Goal: Task Accomplishment & Management: Complete application form

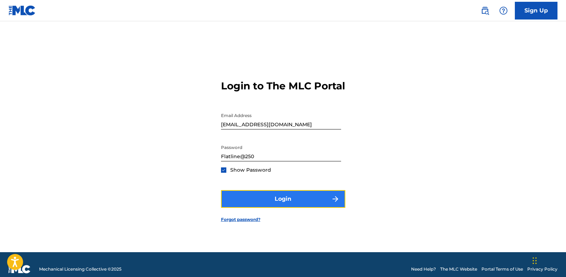
click at [283, 208] on button "Login" at bounding box center [283, 199] width 124 height 18
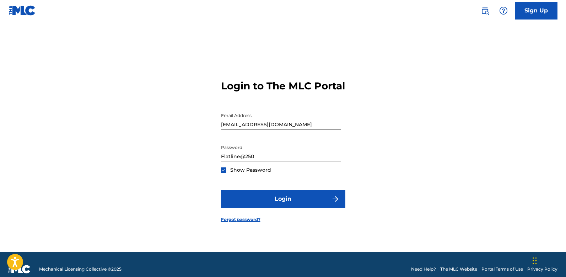
click at [272, 161] on input "Flatline@250" at bounding box center [281, 151] width 120 height 20
type input "F"
type input "Goonie03@250"
click at [439, 176] on div "Login to The MLC Portal Email Address mrwhit250@yahoo.com Password Goonie03@250…" at bounding box center [282, 146] width 497 height 214
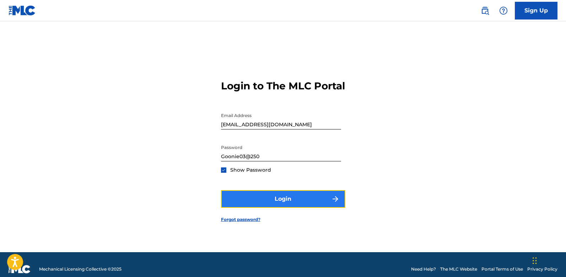
click at [285, 205] on button "Login" at bounding box center [283, 199] width 124 height 18
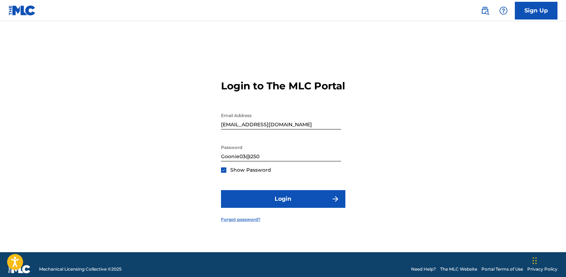
click at [249, 223] on link "Forgot password?" at bounding box center [240, 220] width 39 height 6
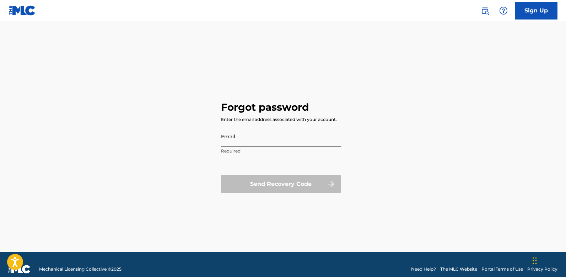
click at [257, 143] on input "Email" at bounding box center [281, 136] width 120 height 20
type input "[EMAIL_ADDRESS][DOMAIN_NAME]"
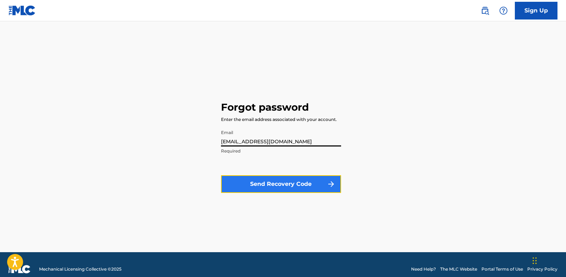
click at [283, 182] on button "Send Recovery Code" at bounding box center [281, 185] width 120 height 18
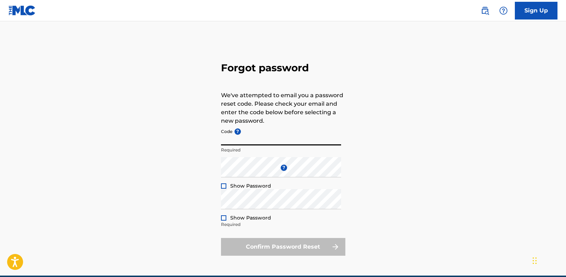
click at [265, 139] on input "Code ?" at bounding box center [281, 135] width 120 height 20
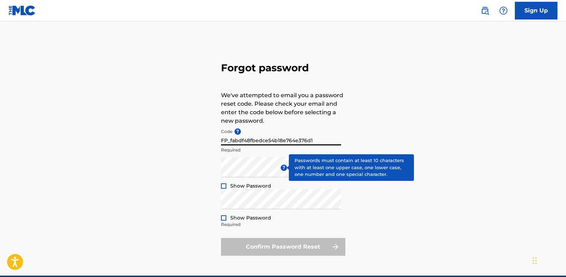
type input "FP_fabdf48fbedce54b18e764e376d1"
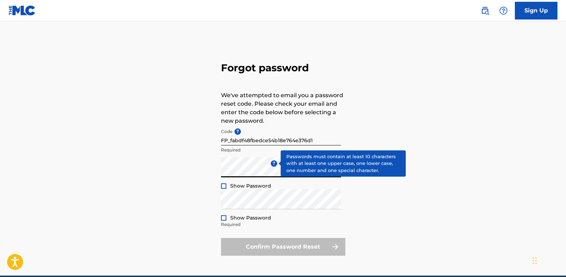
click at [357, 210] on div "Forgot password We've attempted to email you a password reset code. Please chec…" at bounding box center [282, 157] width 497 height 237
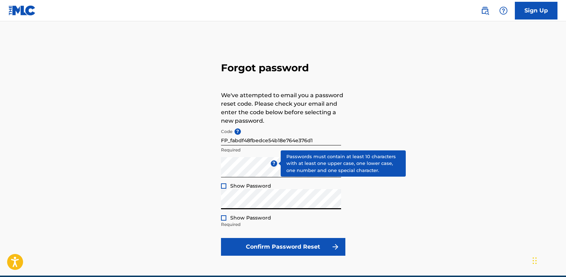
click at [446, 210] on div "Forgot password We've attempted to email you a password reset code. Please chec…" at bounding box center [282, 157] width 497 height 237
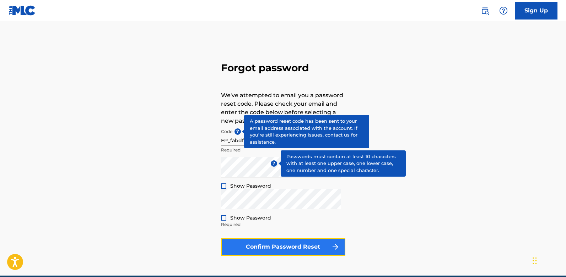
click at [298, 247] on button "Confirm Password Reset" at bounding box center [283, 247] width 124 height 18
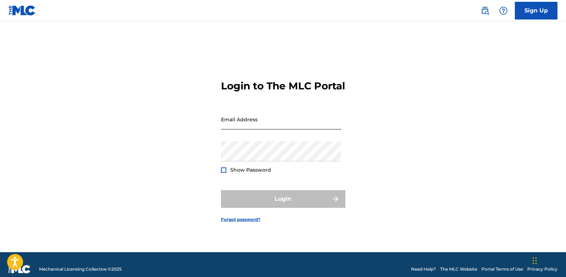
click at [249, 130] on input "Email Address" at bounding box center [281, 119] width 120 height 20
type input "[EMAIL_ADDRESS][DOMAIN_NAME]"
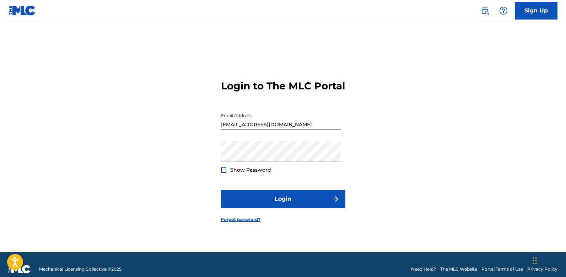
click at [415, 185] on div "Login to The MLC Portal Email Address mrwhit250@yahoo.com Password Show Passwor…" at bounding box center [282, 146] width 497 height 214
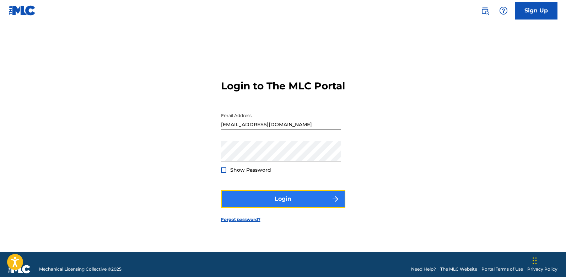
click at [276, 205] on button "Login" at bounding box center [283, 199] width 124 height 18
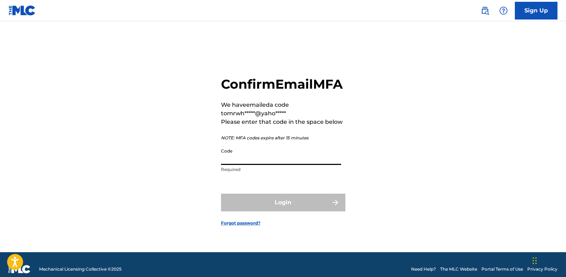
click at [252, 165] on input "Code" at bounding box center [281, 155] width 120 height 20
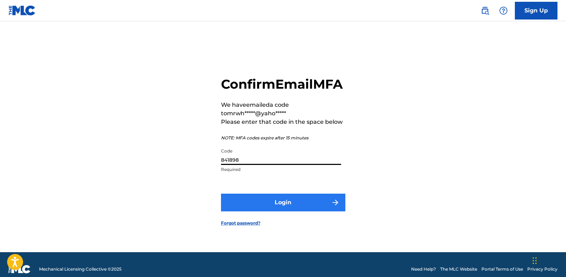
type input "841898"
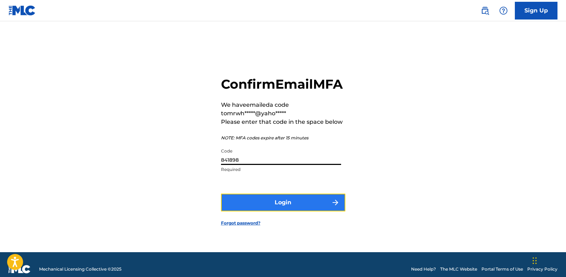
click at [279, 212] on button "Login" at bounding box center [283, 203] width 124 height 18
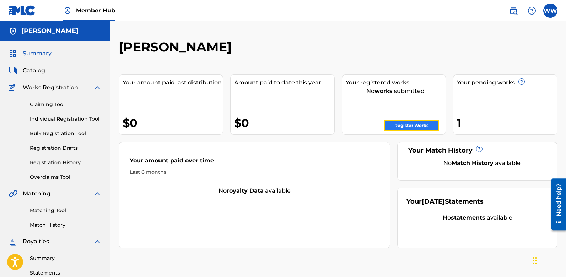
click at [405, 127] on link "Register Works" at bounding box center [411, 125] width 55 height 11
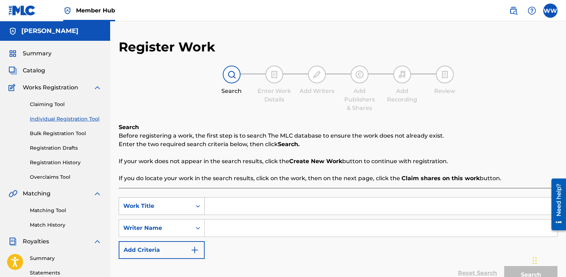
click at [196, 207] on div "Work Title" at bounding box center [162, 207] width 86 height 18
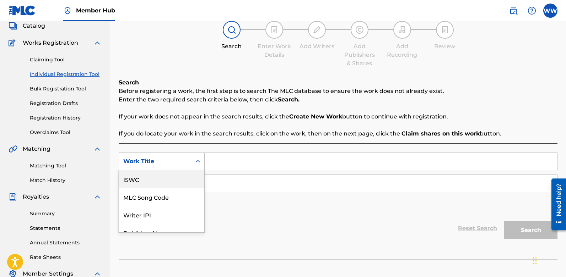
scroll to position [36, 0]
click at [145, 182] on div "Writer IPI" at bounding box center [161, 180] width 85 height 18
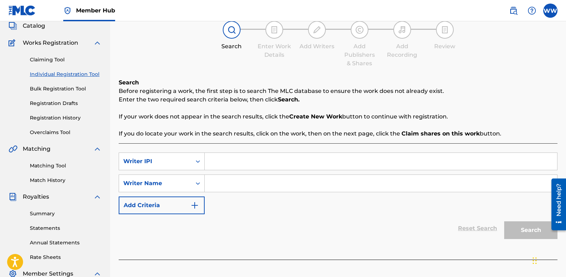
click at [250, 162] on input "Search Form" at bounding box center [381, 161] width 352 height 17
click at [223, 161] on input "Search Form" at bounding box center [381, 161] width 352 height 17
paste input "00843710053"
type input "00843710053"
click at [231, 187] on input "Search Form" at bounding box center [381, 183] width 352 height 17
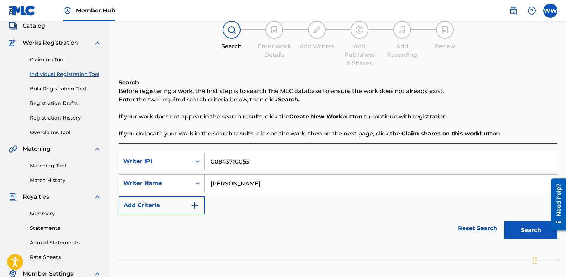
click at [237, 186] on input "Wayne whitfield" at bounding box center [381, 183] width 352 height 17
click at [275, 184] on input "Wayne Whitfield" at bounding box center [381, 183] width 352 height 17
type input "Wayne Whitfield"
click at [194, 206] on img "Search Form" at bounding box center [194, 205] width 9 height 9
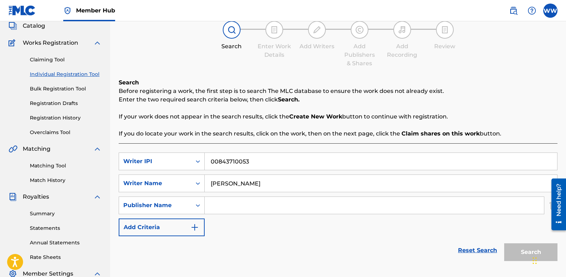
click at [231, 207] on input "Search Form" at bounding box center [374, 205] width 339 height 17
type input "b"
type input "BMI"
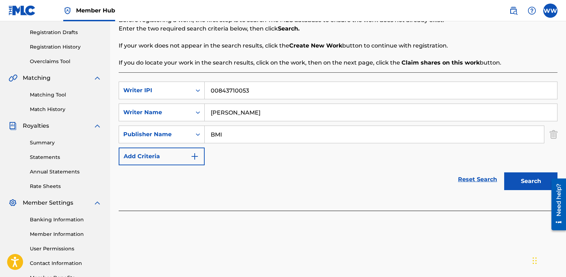
scroll to position [151, 0]
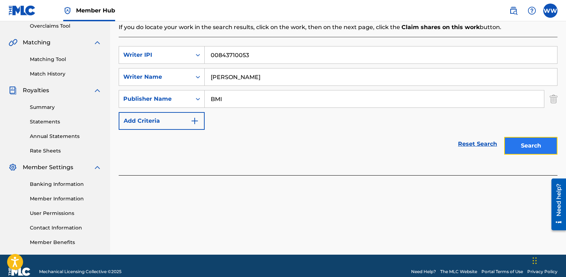
click at [528, 147] on button "Search" at bounding box center [530, 146] width 53 height 18
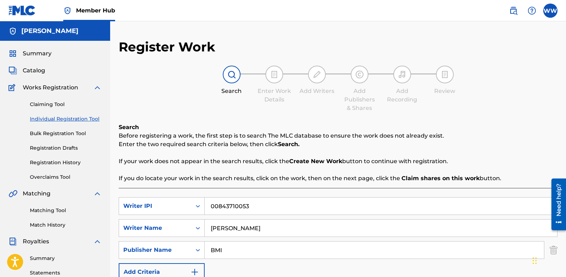
scroll to position [107, 0]
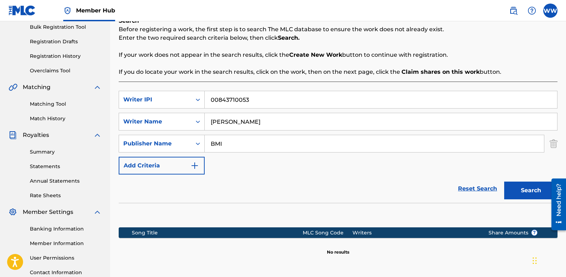
click at [231, 147] on input "BMI" at bounding box center [374, 143] width 339 height 17
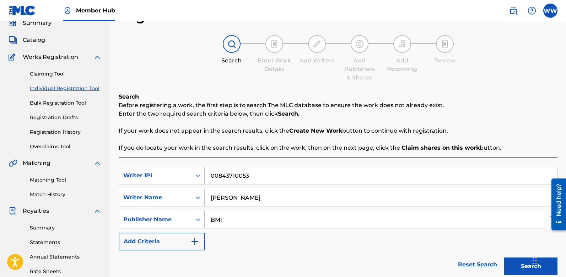
scroll to position [0, 0]
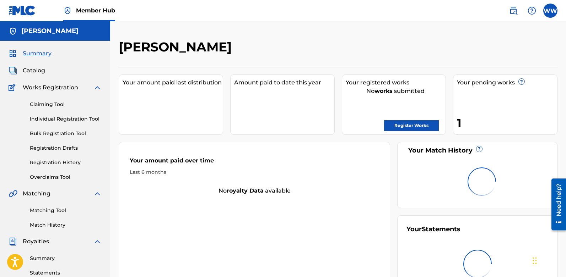
click at [489, 97] on div "Your pending works ? 1" at bounding box center [505, 105] width 104 height 60
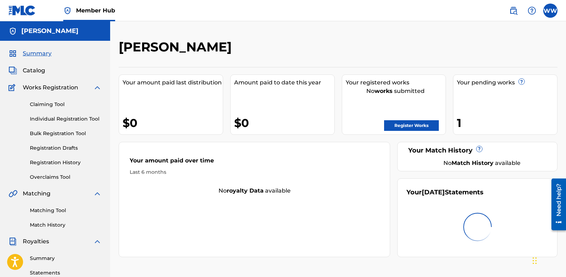
click at [460, 125] on div "1" at bounding box center [507, 123] width 100 height 16
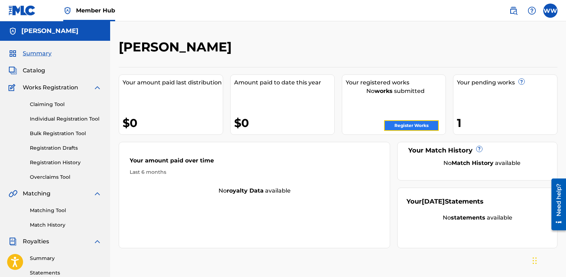
click at [410, 128] on link "Register Works" at bounding box center [411, 125] width 55 height 11
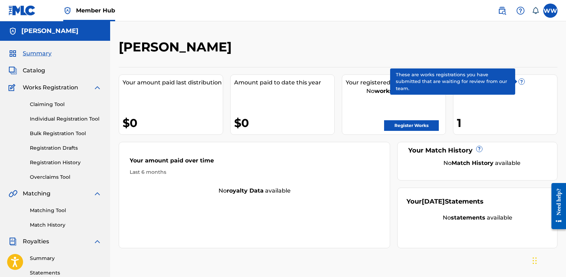
click at [522, 82] on span "?" at bounding box center [522, 82] width 6 height 6
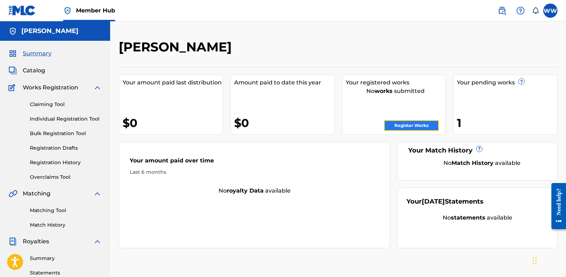
click at [399, 125] on link "Register Works" at bounding box center [411, 125] width 55 height 11
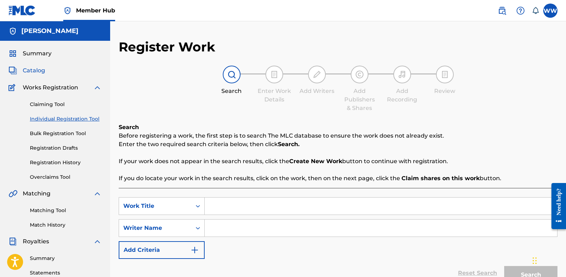
click at [38, 72] on span "Catalog" at bounding box center [34, 70] width 22 height 9
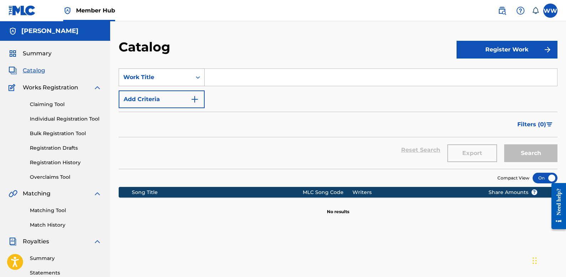
click at [198, 79] on icon "Search Form" at bounding box center [197, 77] width 7 height 7
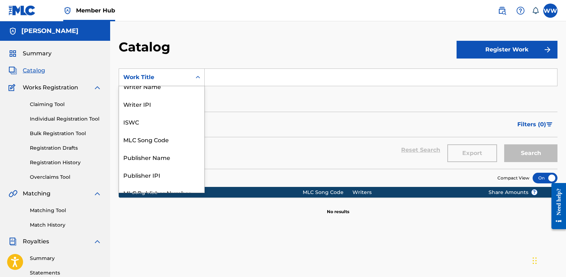
scroll to position [6, 0]
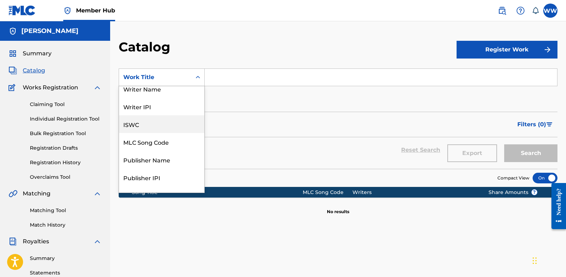
click at [135, 125] on div "ISWC" at bounding box center [161, 124] width 85 height 18
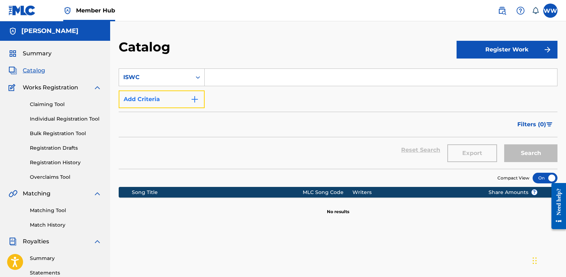
click at [197, 98] on img "Search Form" at bounding box center [194, 99] width 9 height 9
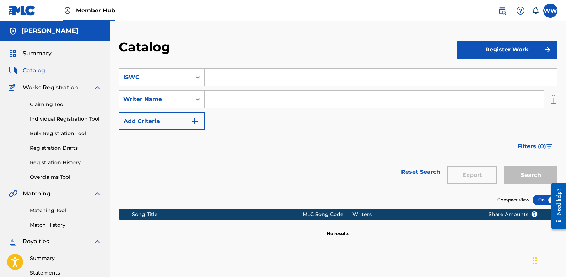
click at [231, 76] on input "Search Form" at bounding box center [381, 77] width 352 height 17
paste input "T-317.974.901-6"
type input "T-317.974.901-6"
click at [223, 99] on input "Search Form" at bounding box center [374, 99] width 339 height 17
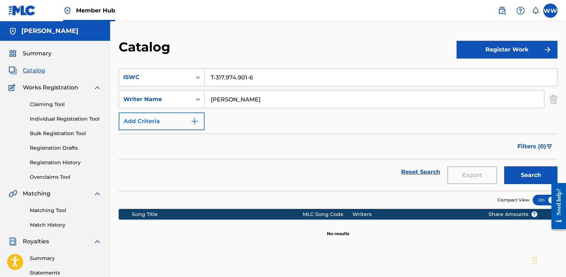
type input "[PERSON_NAME]"
click at [196, 123] on img "Search Form" at bounding box center [194, 121] width 9 height 9
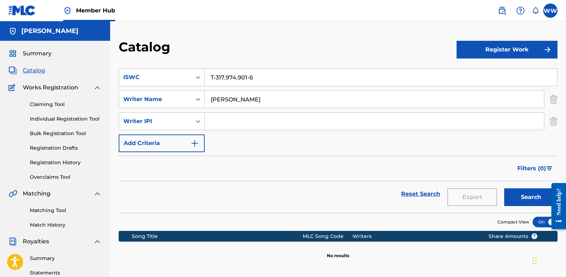
click at [221, 122] on input "Search Form" at bounding box center [374, 121] width 339 height 17
paste input "00843710053"
type input "00843710053"
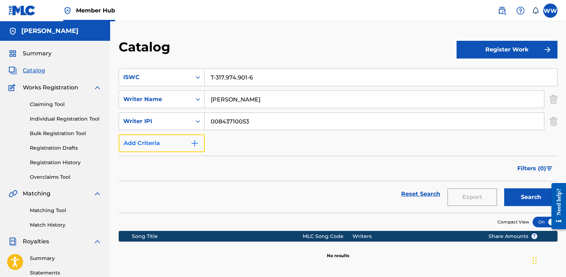
click at [196, 145] on img "Search Form" at bounding box center [194, 143] width 9 height 9
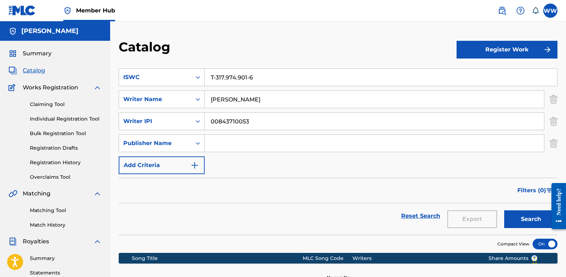
click at [247, 146] on input "Search Form" at bounding box center [374, 143] width 339 height 17
type input "BMI"
click at [194, 168] on img "Search Form" at bounding box center [194, 165] width 9 height 9
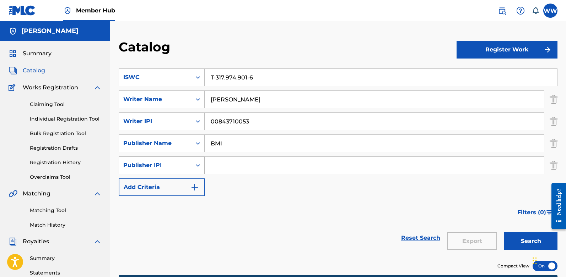
click at [197, 166] on icon "Search Form" at bounding box center [198, 165] width 4 height 2
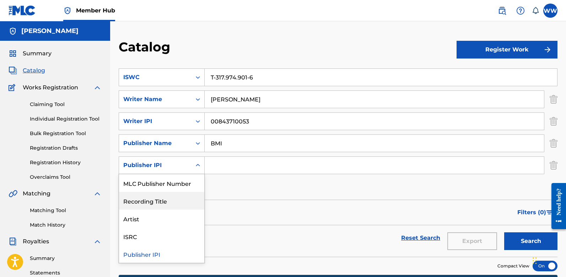
click at [155, 200] on div "Recording Title" at bounding box center [161, 201] width 85 height 18
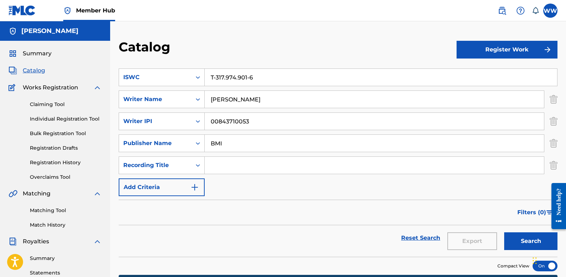
click at [231, 169] on input "Search Form" at bounding box center [374, 165] width 339 height 17
type input "All Pressure"
click at [200, 102] on icon "Search Form" at bounding box center [197, 99] width 7 height 7
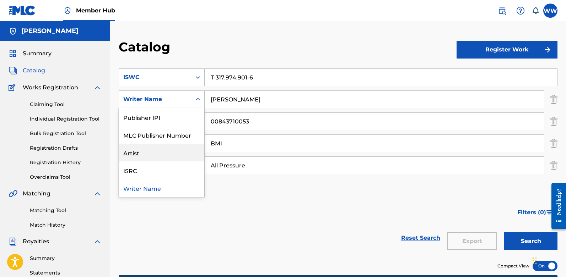
click at [134, 151] on div "Artist" at bounding box center [161, 153] width 85 height 18
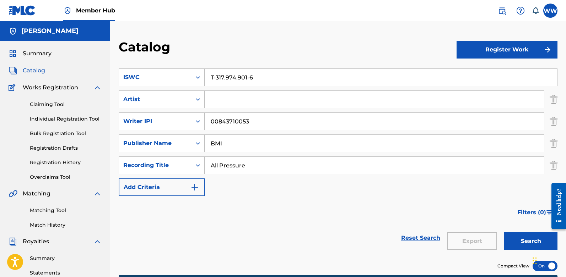
click at [231, 99] on input "Search Form" at bounding box center [374, 99] width 339 height 17
type input "HNKAYYY"
click at [199, 123] on icon "Search Form" at bounding box center [197, 121] width 7 height 7
click at [301, 39] on div "Catalog Register Work SearchWithCriteria1ec54a0c-ccfb-4591-8366-5a1f74f9ce67 IS…" at bounding box center [338, 213] width 456 height 385
click at [195, 189] on img "Search Form" at bounding box center [194, 187] width 9 height 9
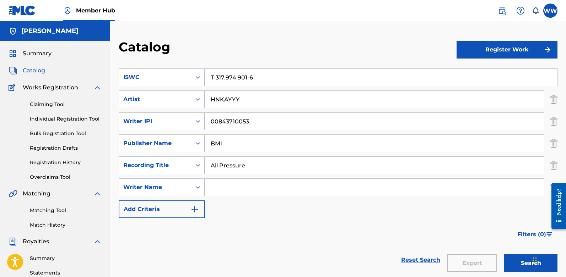
click at [234, 193] on input "Search Form" at bounding box center [374, 187] width 339 height 17
type input "[PERSON_NAME]"
click at [199, 188] on icon "Search Form" at bounding box center [198, 188] width 4 height 2
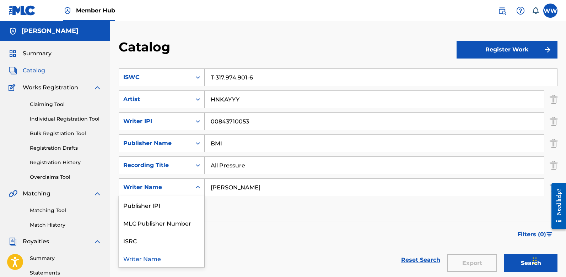
click at [146, 260] on div "Writer Name" at bounding box center [161, 259] width 85 height 18
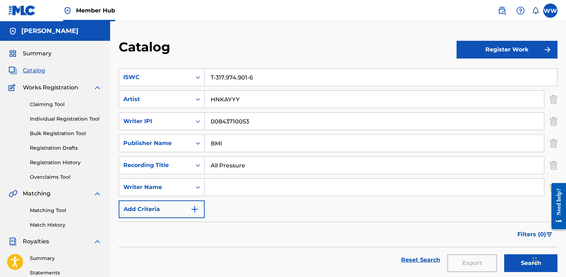
click at [224, 189] on input "Search Form" at bounding box center [374, 187] width 339 height 17
type input "[PERSON_NAME]"
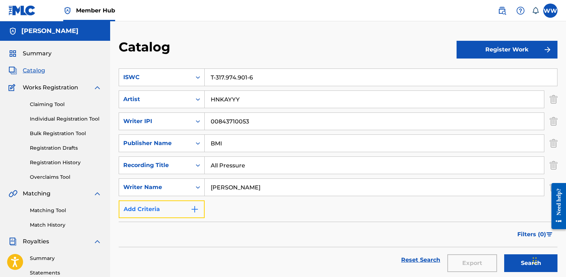
click at [195, 211] on img "Search Form" at bounding box center [194, 209] width 9 height 9
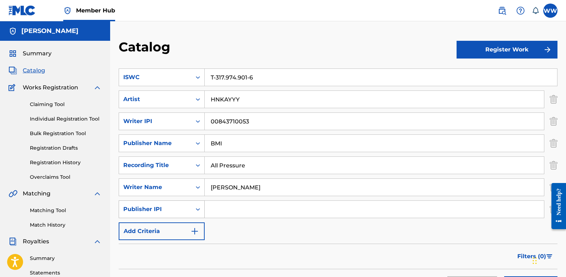
click at [199, 210] on icon "Search Form" at bounding box center [198, 210] width 4 height 2
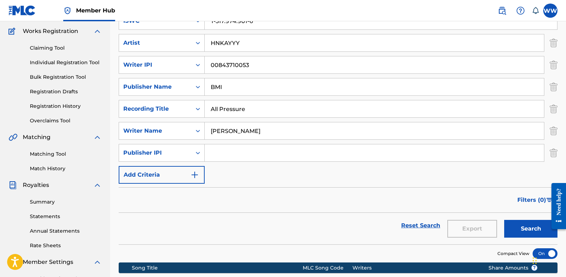
scroll to position [0, 0]
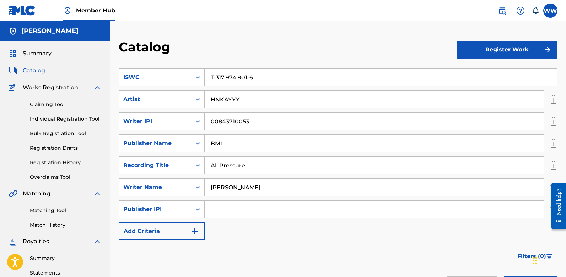
click at [199, 209] on icon "Search Form" at bounding box center [198, 210] width 4 height 2
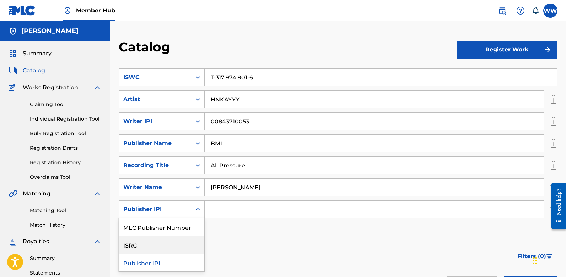
click at [135, 248] on div "ISRC" at bounding box center [161, 245] width 85 height 18
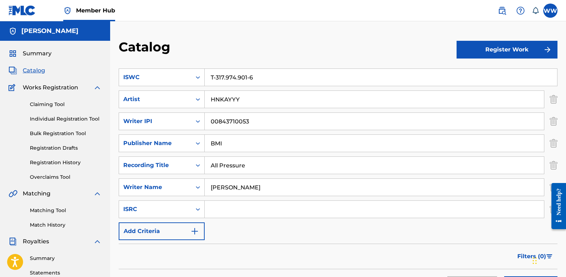
click at [237, 211] on input "Search Form" at bounding box center [374, 209] width 339 height 17
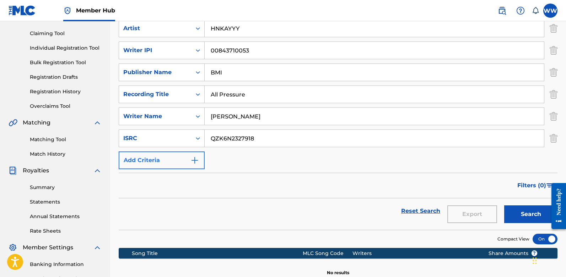
type input "QZK6N2327918"
click at [194, 162] on img "Search Form" at bounding box center [194, 160] width 9 height 9
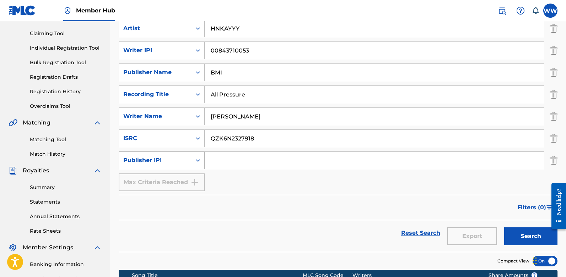
click at [196, 162] on icon "Search Form" at bounding box center [197, 160] width 7 height 7
click at [551, 161] on img "Search Form" at bounding box center [554, 161] width 8 height 18
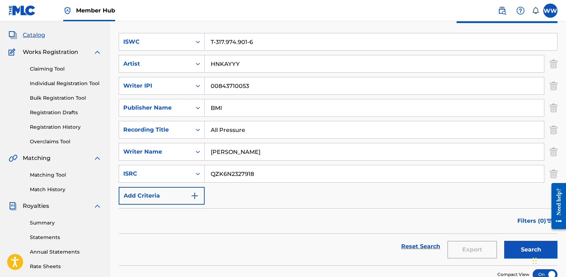
scroll to position [0, 0]
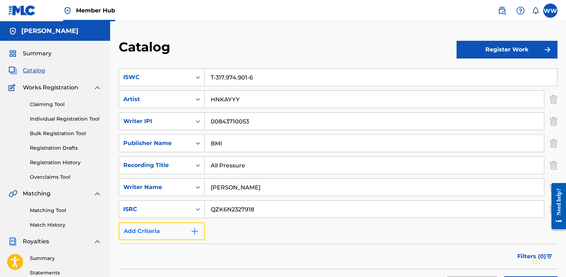
click at [191, 233] on img "Search Form" at bounding box center [194, 231] width 9 height 9
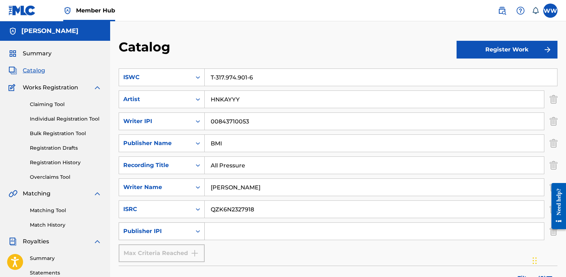
click at [198, 231] on icon "Search Form" at bounding box center [197, 231] width 7 height 7
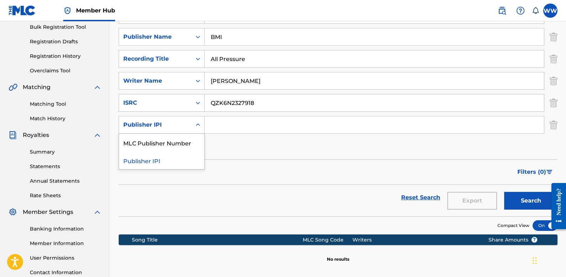
scroll to position [142, 0]
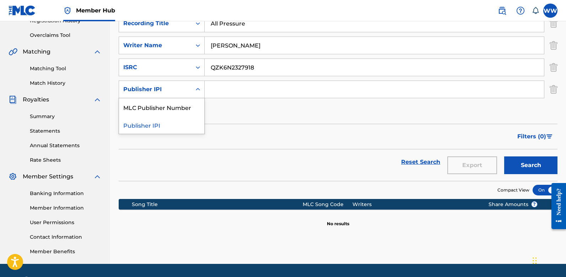
click at [232, 135] on div "Filters ( 0 )" at bounding box center [338, 137] width 439 height 26
click at [554, 91] on img "Search Form" at bounding box center [554, 90] width 8 height 18
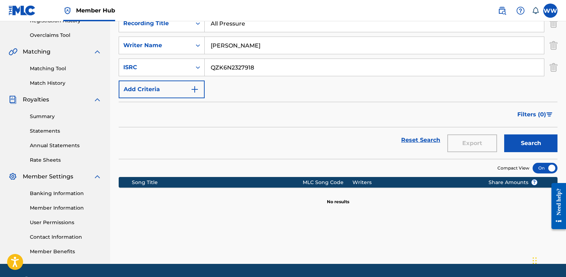
scroll to position [0, 0]
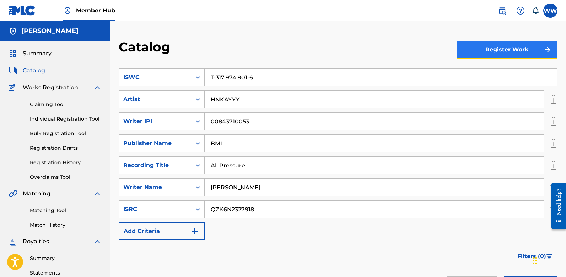
click at [511, 52] on button "Register Work" at bounding box center [507, 50] width 101 height 18
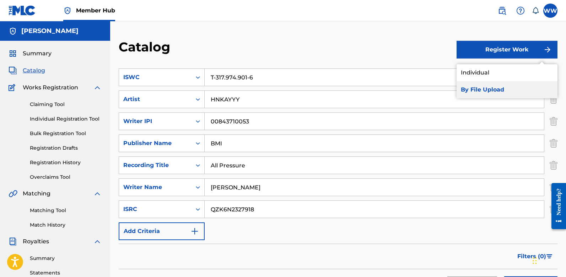
click at [492, 91] on link "By File Upload" at bounding box center [507, 89] width 101 height 17
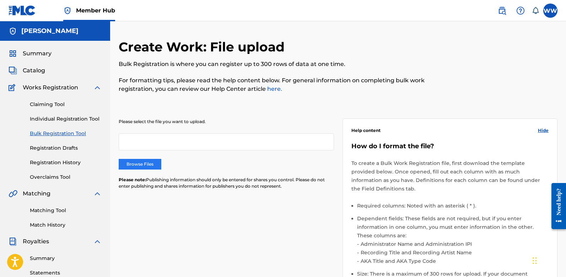
click at [150, 166] on label "Browse Files" at bounding box center [140, 164] width 43 height 11
click at [0, 0] on input "Browse Files" at bounding box center [0, 0] width 0 height 0
click at [220, 141] on div at bounding box center [226, 142] width 215 height 17
click at [155, 163] on label "Browse Files" at bounding box center [140, 164] width 43 height 11
click at [0, 0] on input "Browse Files" at bounding box center [0, 0] width 0 height 0
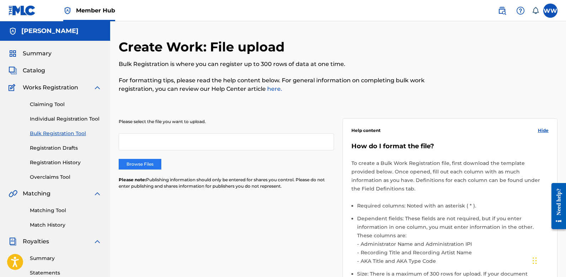
click at [155, 163] on label "Browse Files" at bounding box center [140, 164] width 43 height 11
click at [0, 0] on input "Browse Files" at bounding box center [0, 0] width 0 height 0
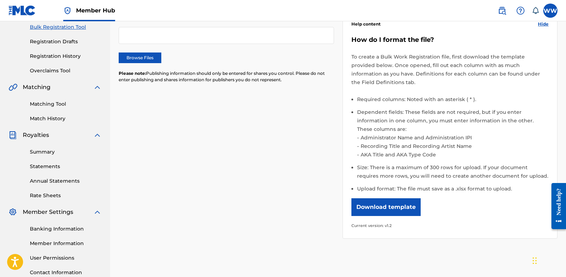
scroll to position [166, 0]
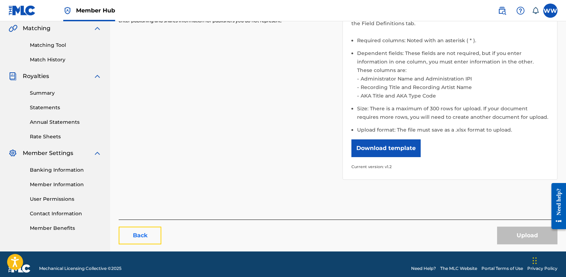
click at [131, 227] on link "Back" at bounding box center [140, 236] width 43 height 18
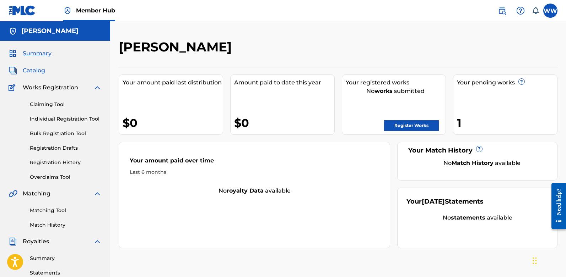
click at [34, 69] on span "Catalog" at bounding box center [34, 70] width 22 height 9
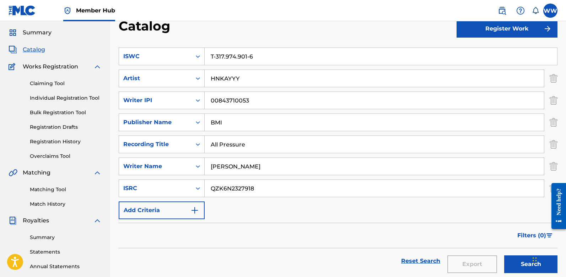
scroll to position [92, 0]
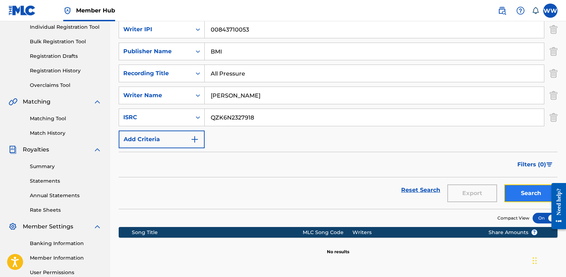
click at [526, 196] on button "Search" at bounding box center [530, 194] width 53 height 18
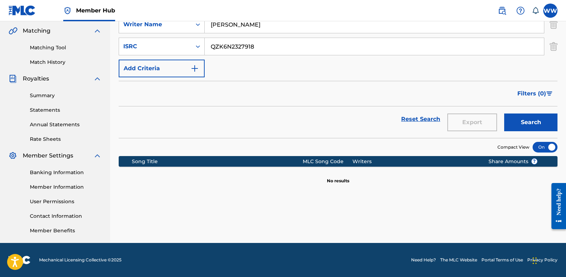
scroll to position [0, 0]
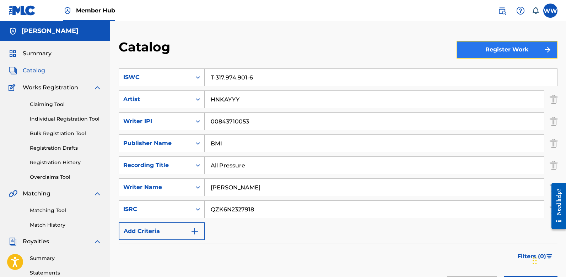
click at [491, 50] on button "Register Work" at bounding box center [507, 50] width 101 height 18
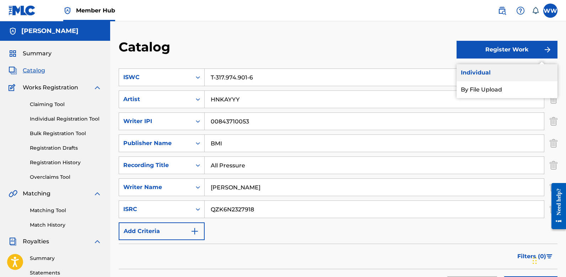
click at [481, 72] on link "Individual" at bounding box center [507, 72] width 101 height 17
